Goal: Check status: Check status

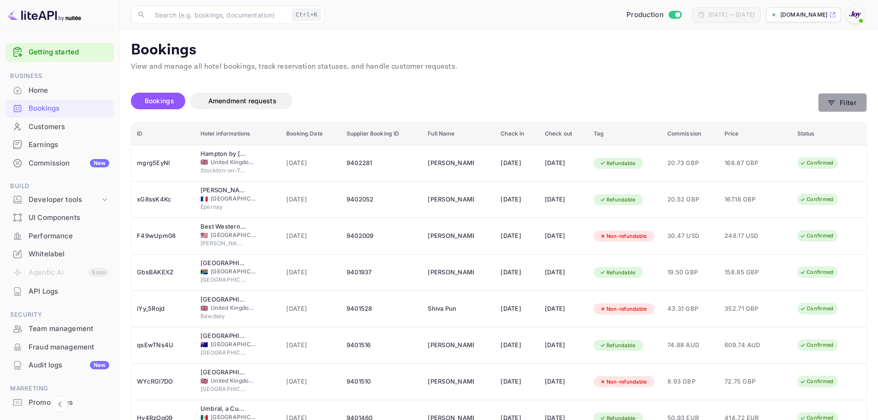
click at [824, 103] on button "Filter" at bounding box center [842, 102] width 49 height 19
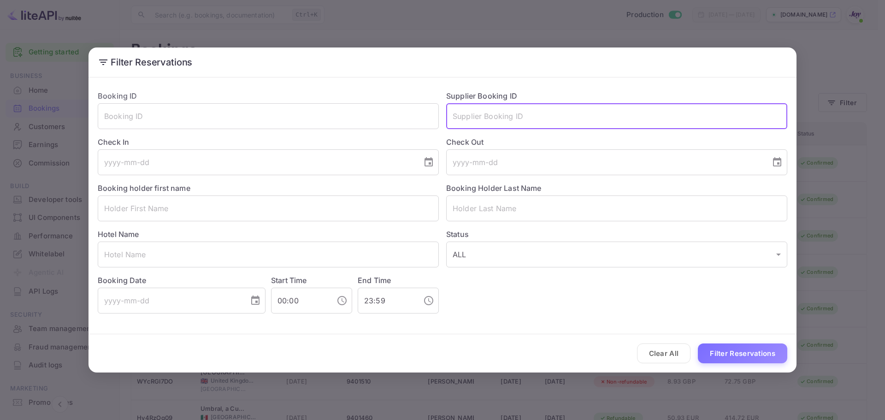
click at [511, 119] on input "text" at bounding box center [616, 116] width 341 height 26
paste input "9401510"
type input "9401510"
click at [732, 354] on button "Filter Reservations" at bounding box center [742, 353] width 89 height 20
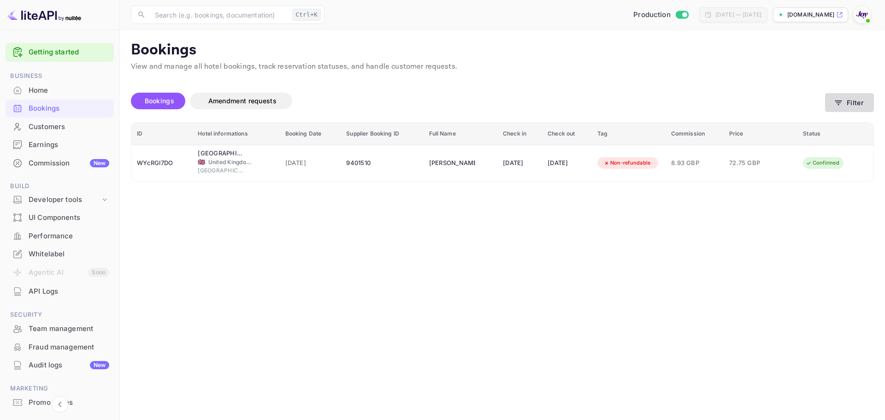
click at [836, 100] on icon "button" at bounding box center [838, 102] width 9 height 9
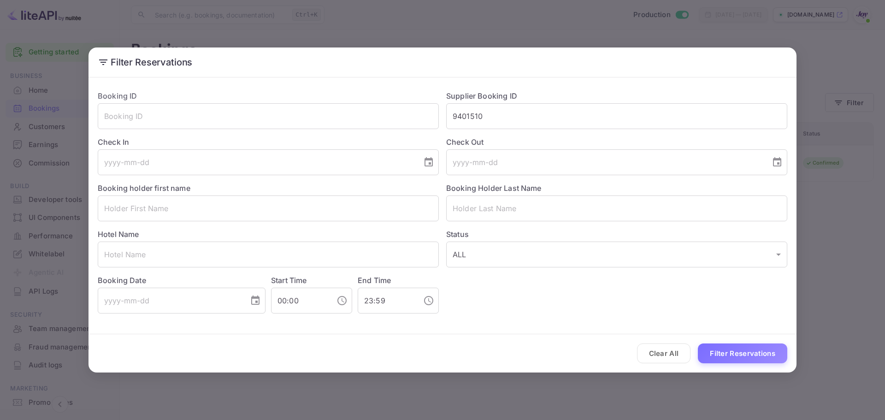
click at [818, 300] on div "Filter Reservations Booking ID ​ Supplier Booking ID 9401510 ​ Check In ​ Check…" at bounding box center [442, 210] width 885 height 420
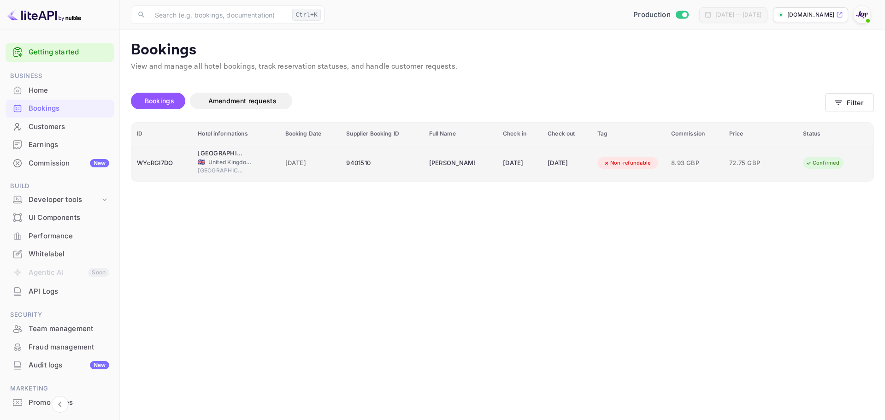
click at [208, 159] on span "United Kingdom of Great Britain and Northern Ireland" at bounding box center [231, 162] width 46 height 8
